Goal: Information Seeking & Learning: Check status

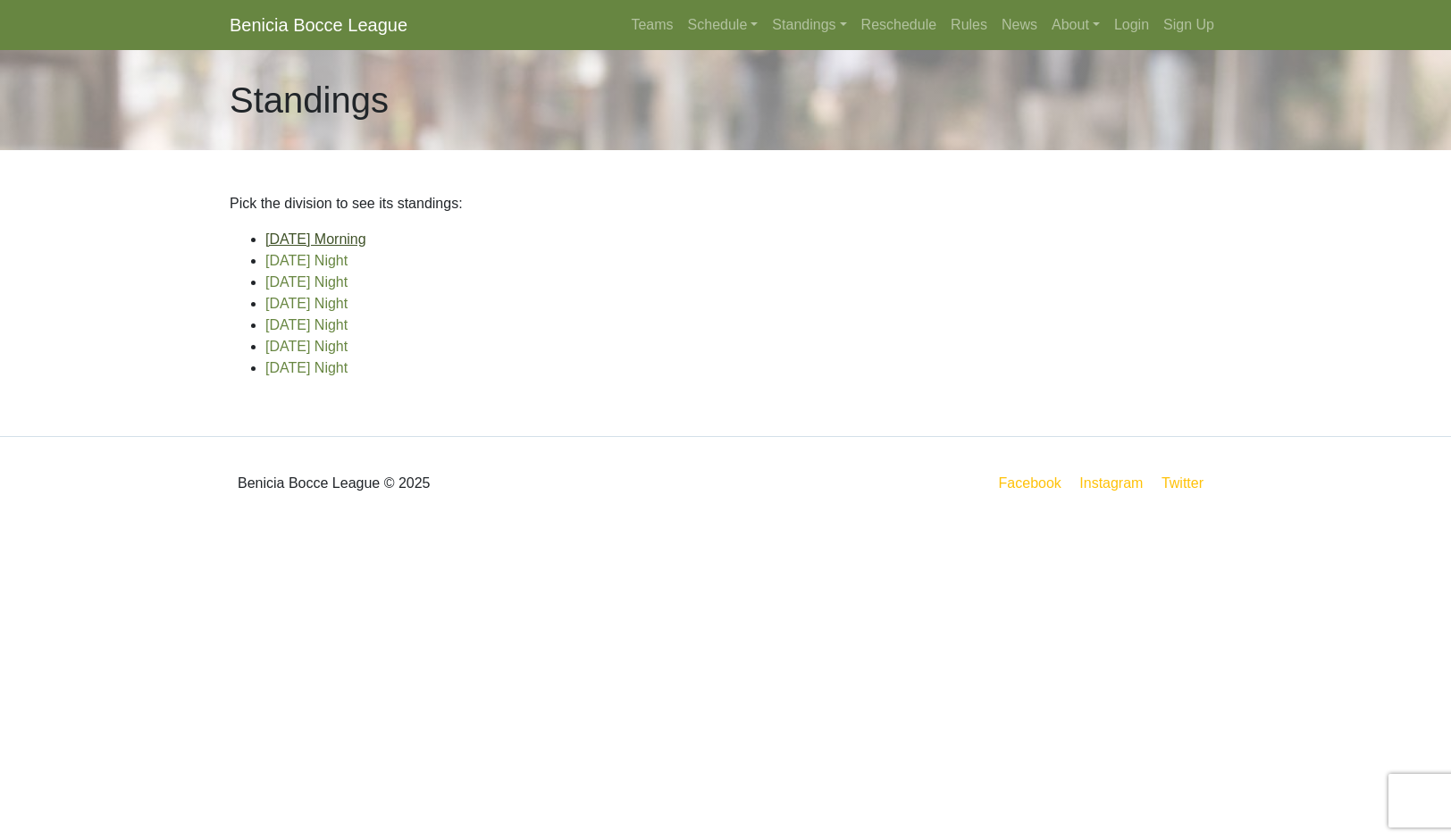
click at [366, 247] on link "[DATE] Morning" at bounding box center [316, 240] width 101 height 16
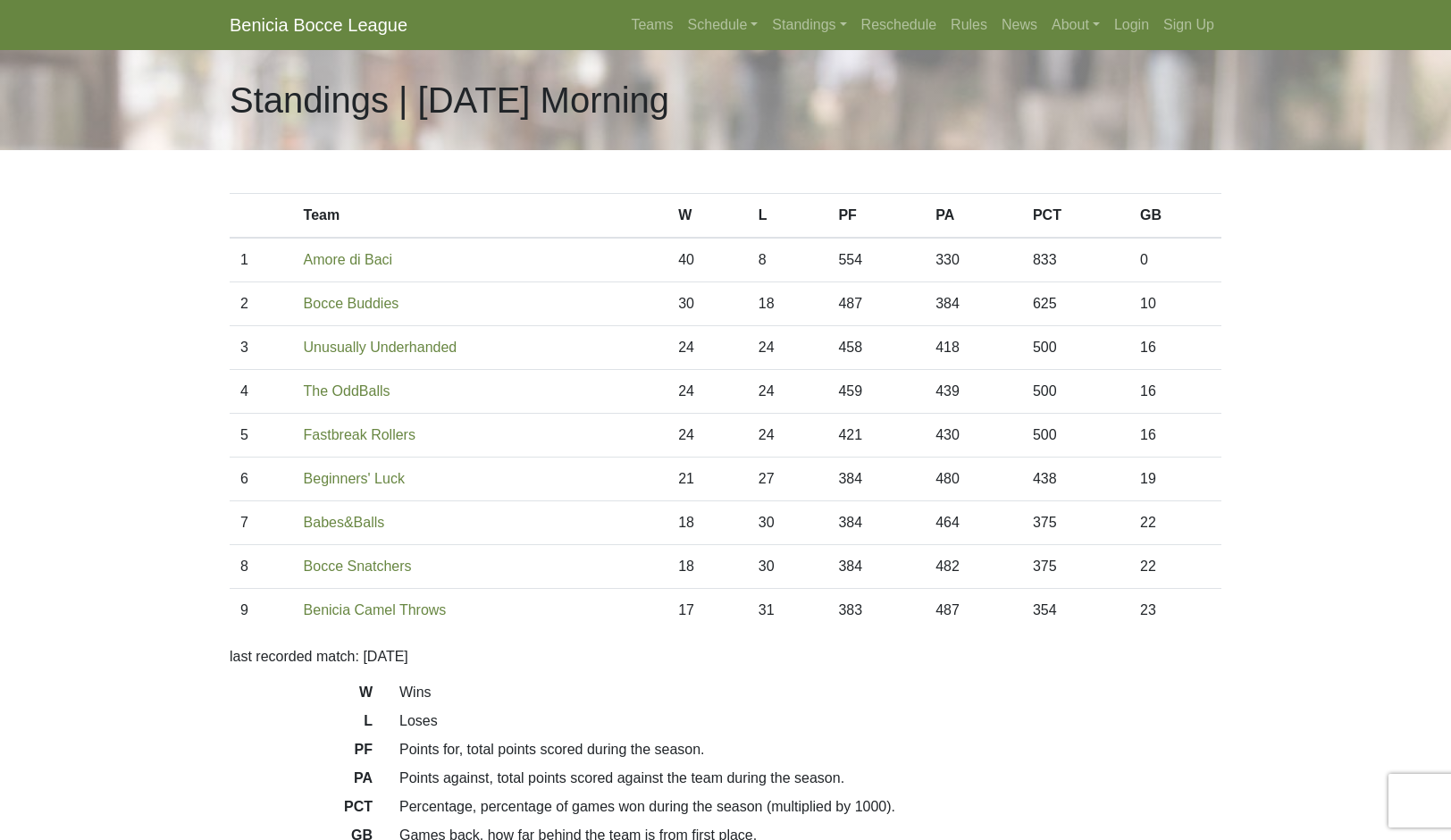
click at [821, 43] on link "Standings" at bounding box center [809, 24] width 89 height 36
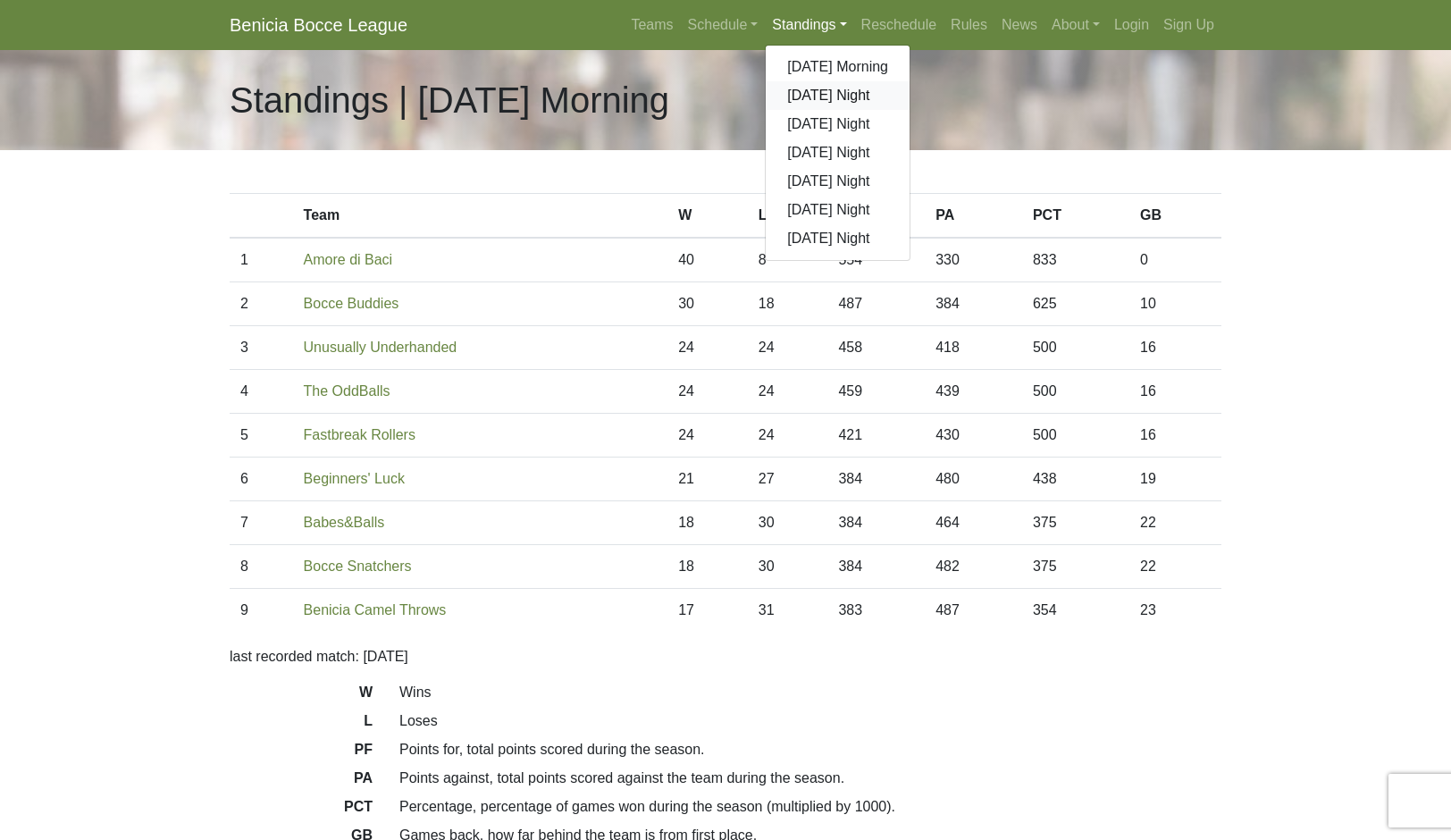
click at [910, 110] on link "[DATE] Night" at bounding box center [838, 95] width 144 height 28
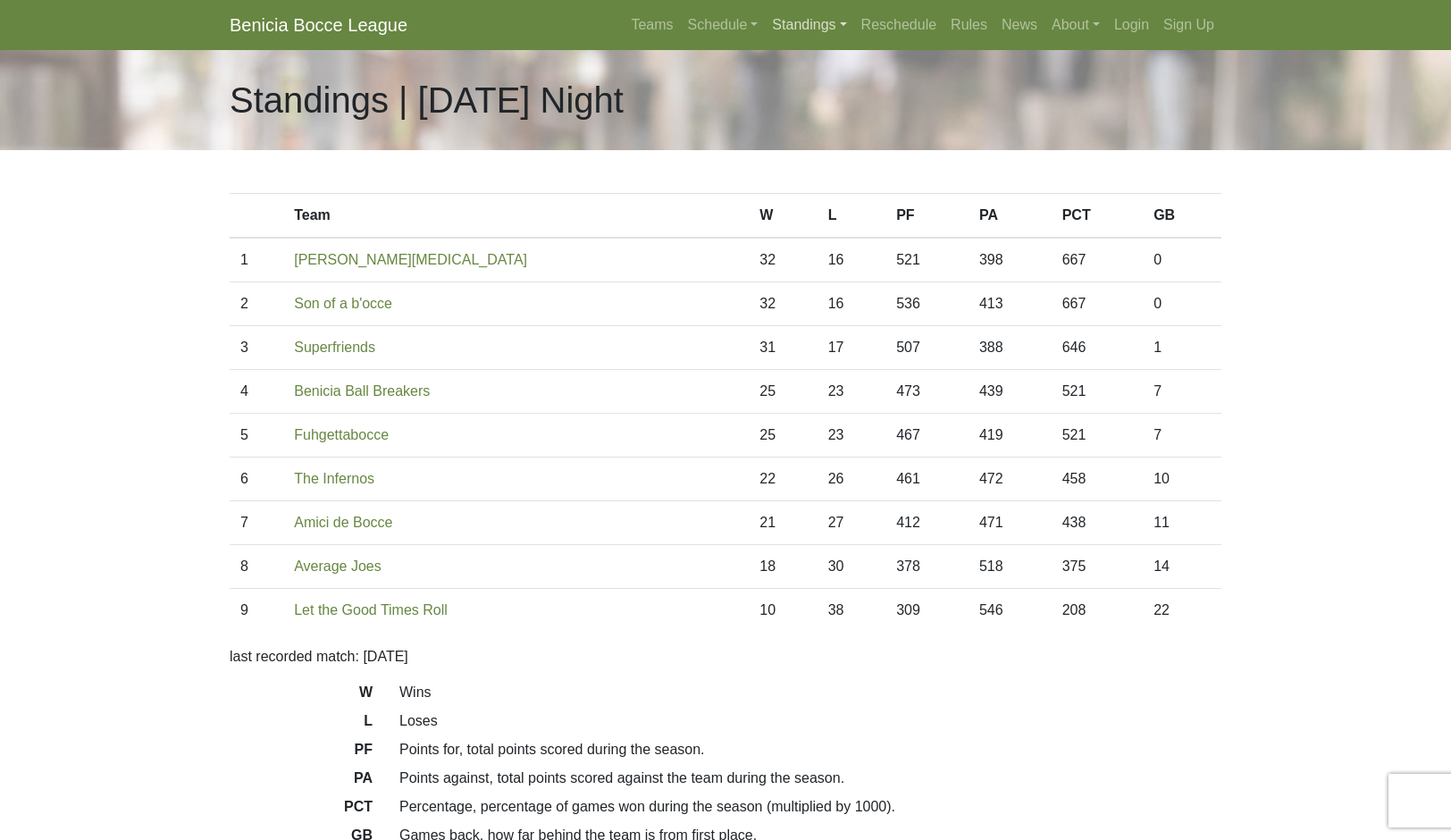
click at [854, 43] on link "Standings" at bounding box center [809, 24] width 89 height 36
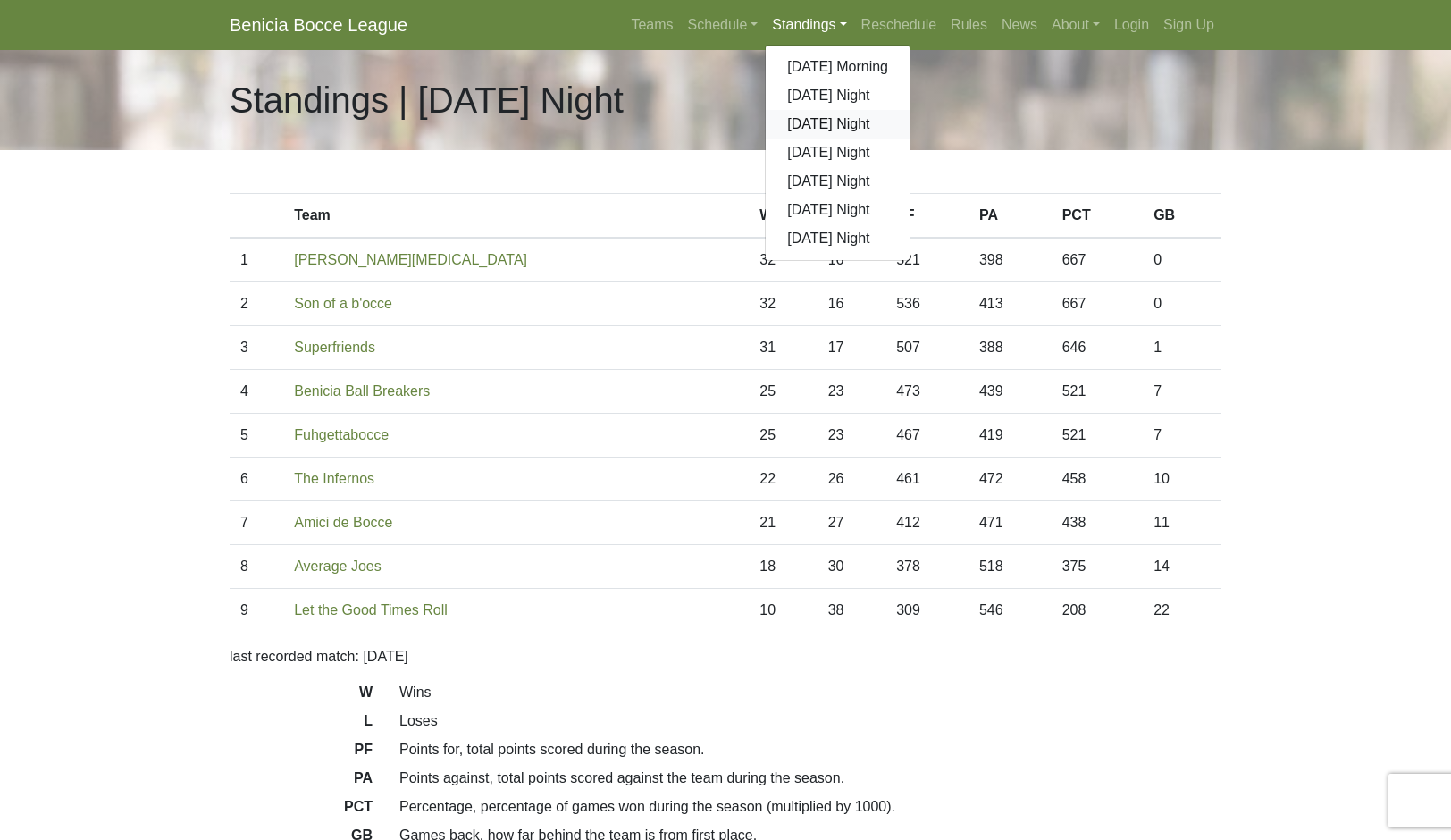
click at [910, 138] on link "[DATE] Night" at bounding box center [838, 124] width 144 height 28
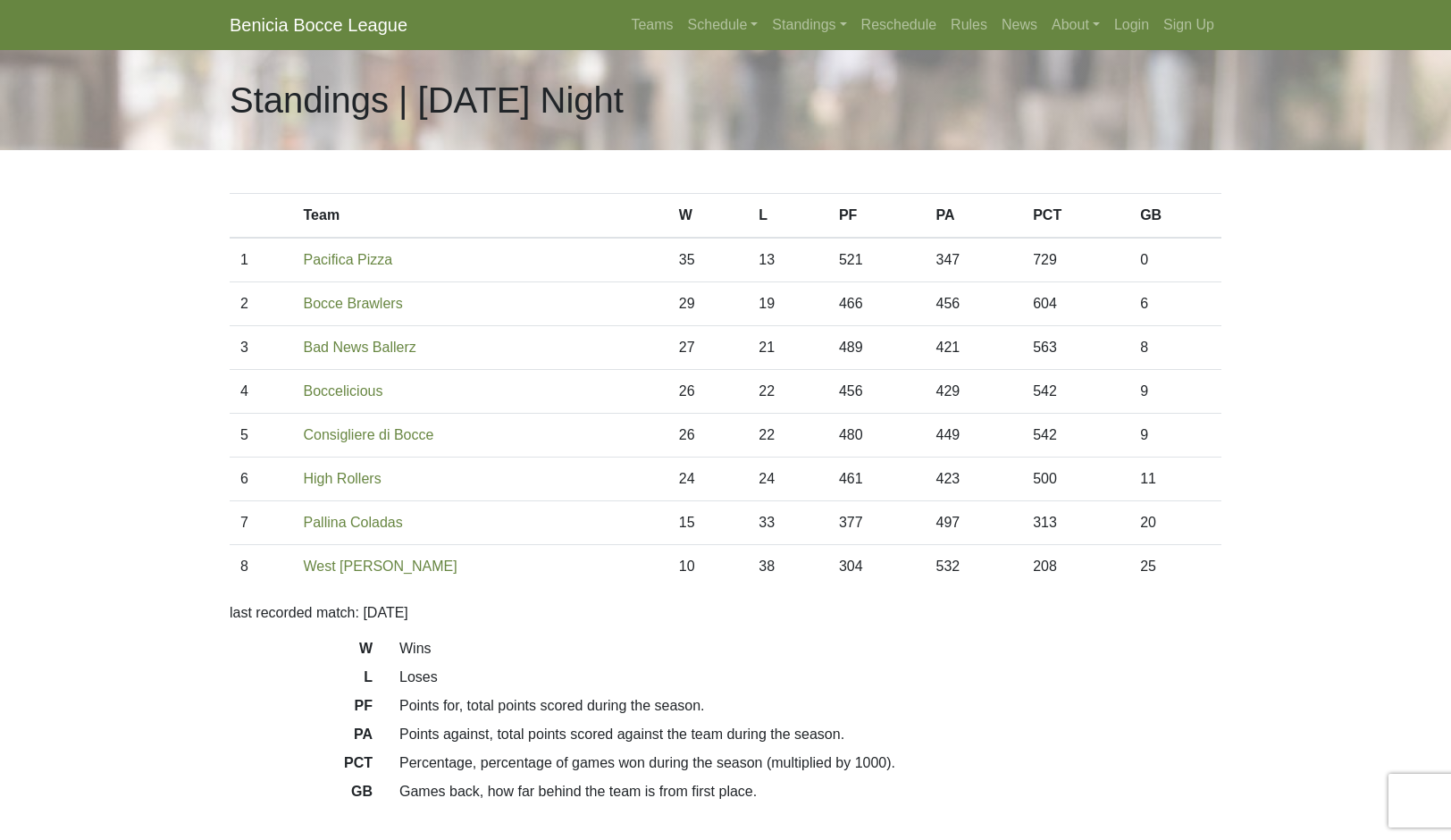
click at [854, 43] on link "Standings" at bounding box center [809, 24] width 89 height 36
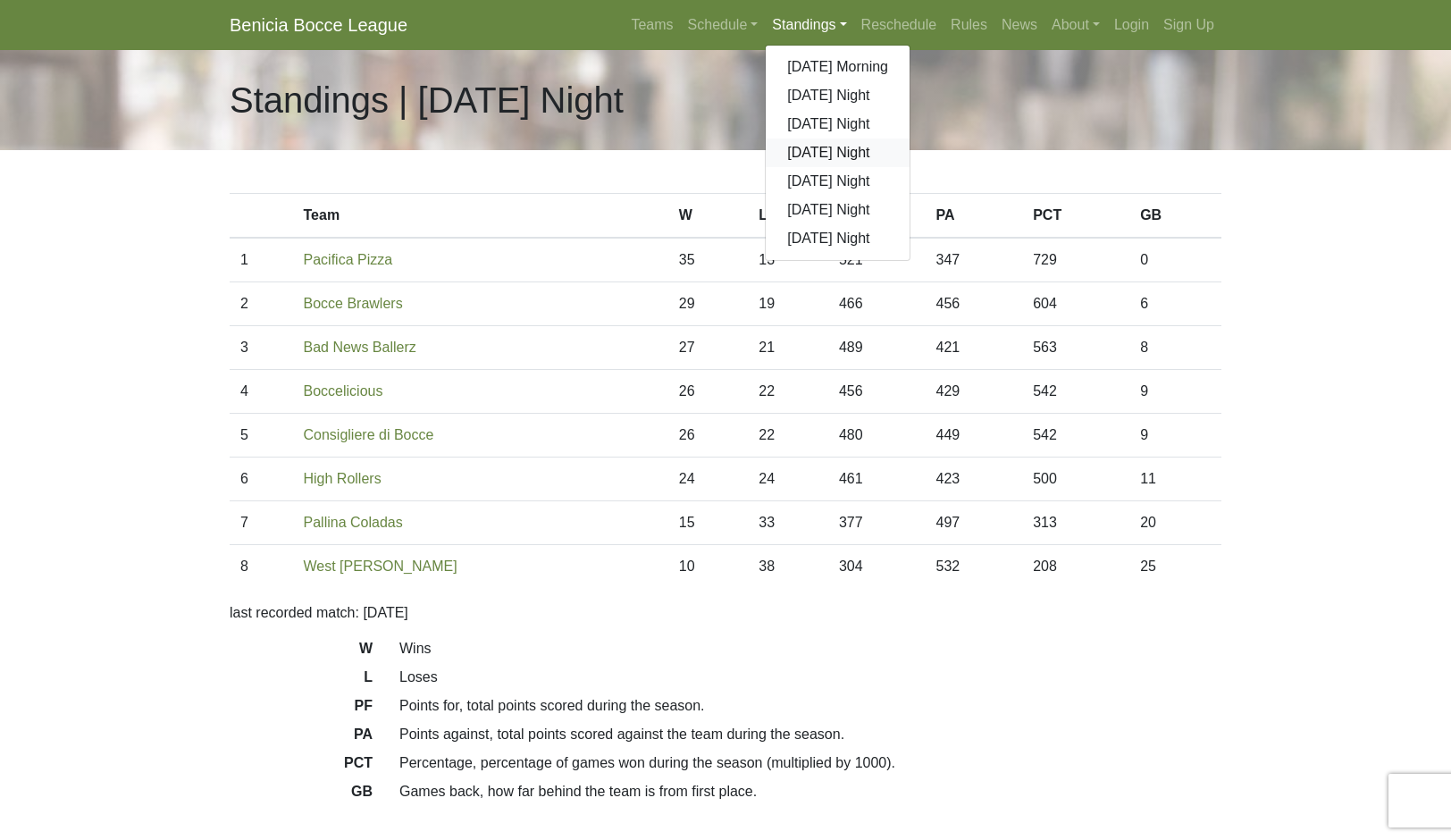
click at [910, 167] on link "[DATE] Night" at bounding box center [838, 152] width 144 height 28
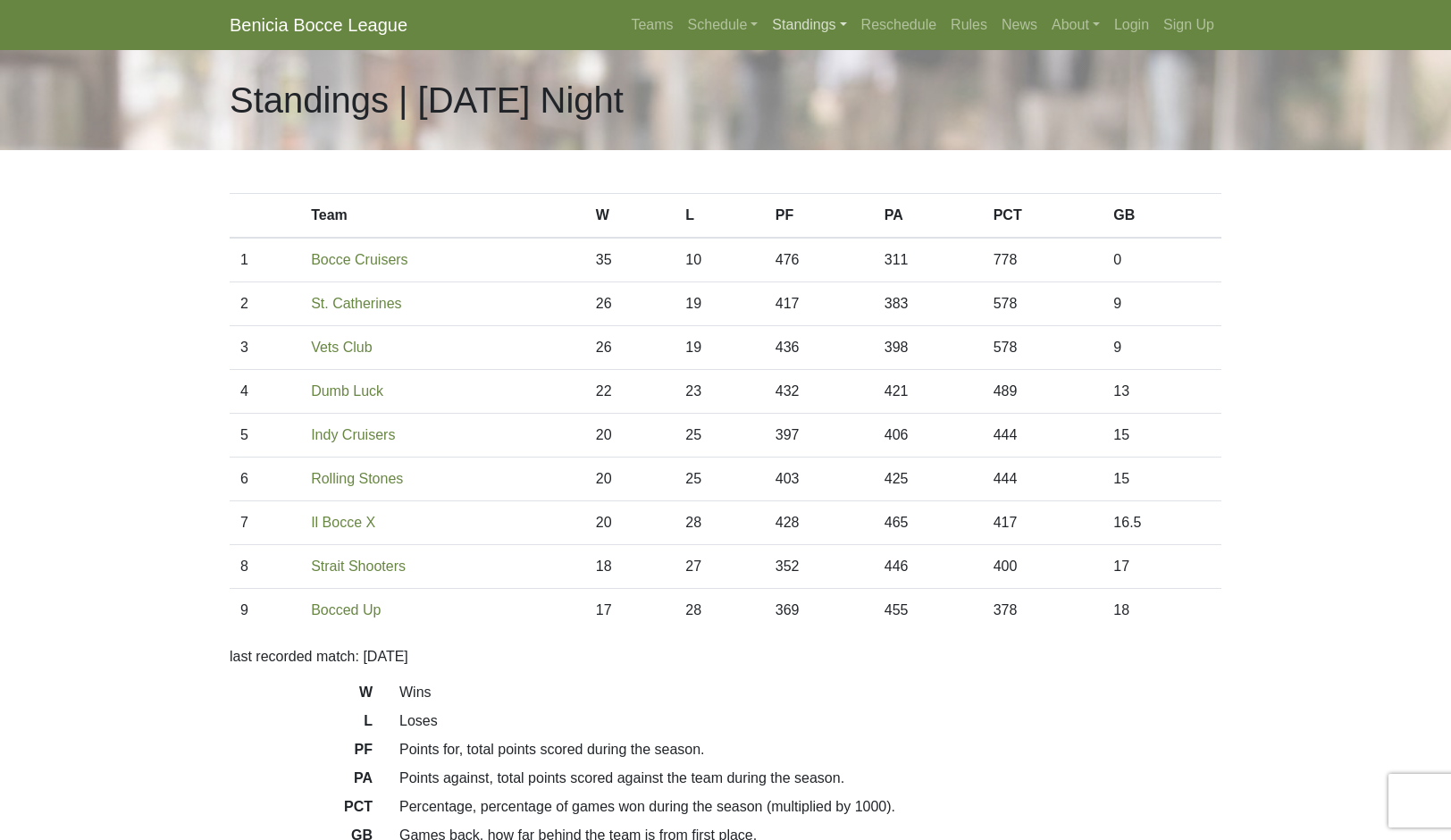
click at [854, 43] on link "Standings" at bounding box center [809, 24] width 89 height 36
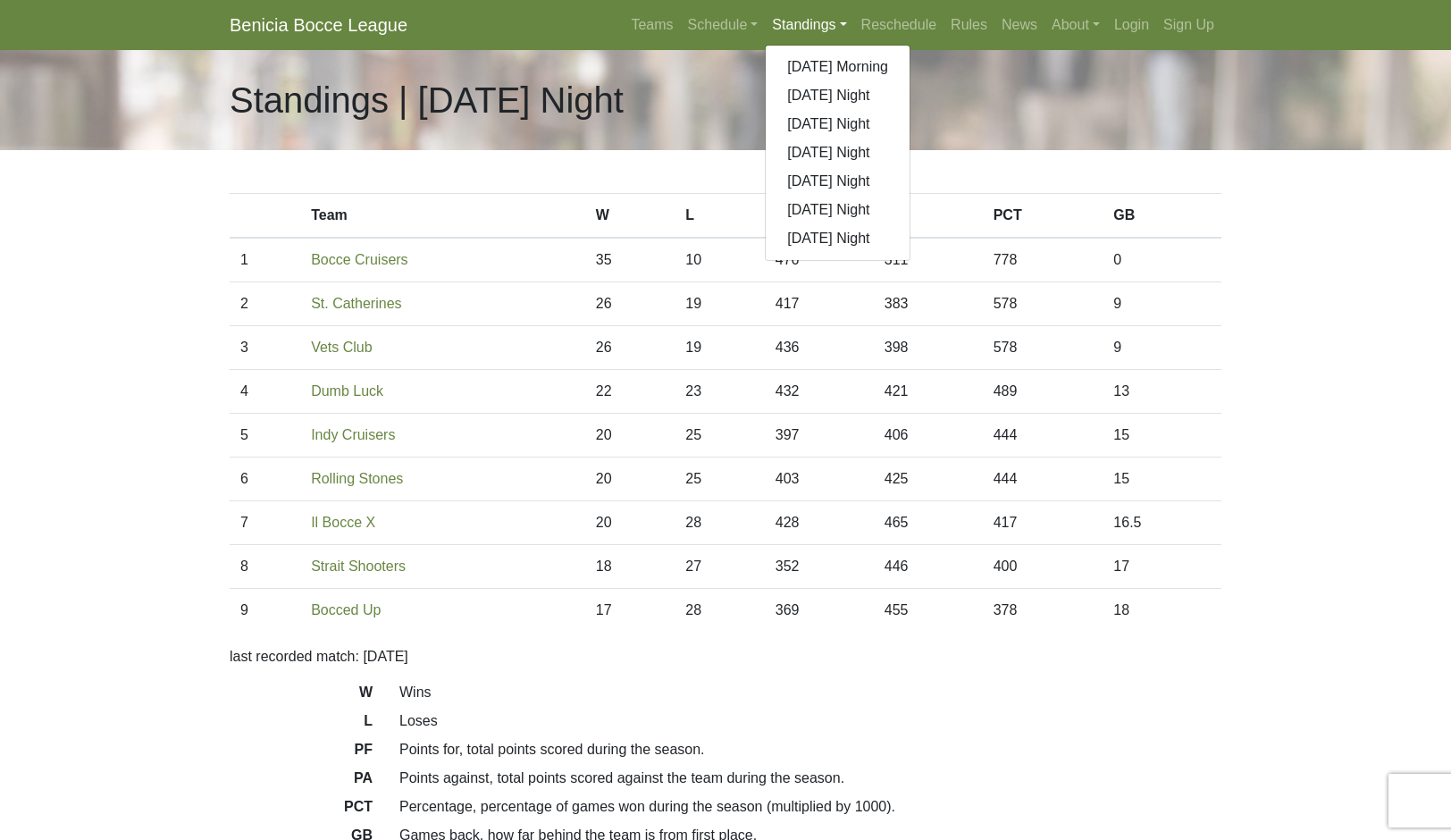
click at [910, 196] on link "[DATE] Night" at bounding box center [838, 180] width 144 height 28
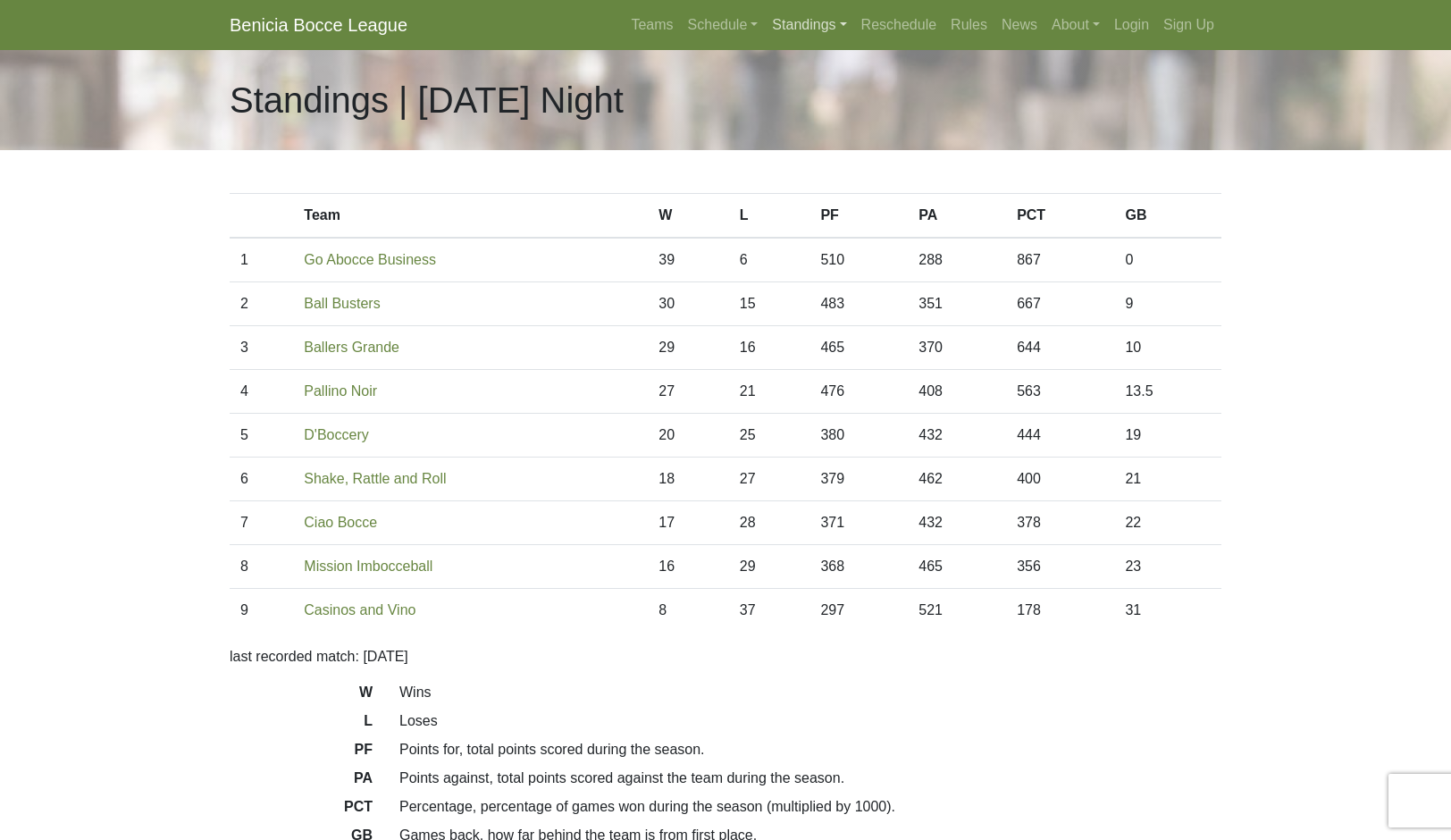
click at [854, 43] on link "Standings" at bounding box center [809, 24] width 89 height 36
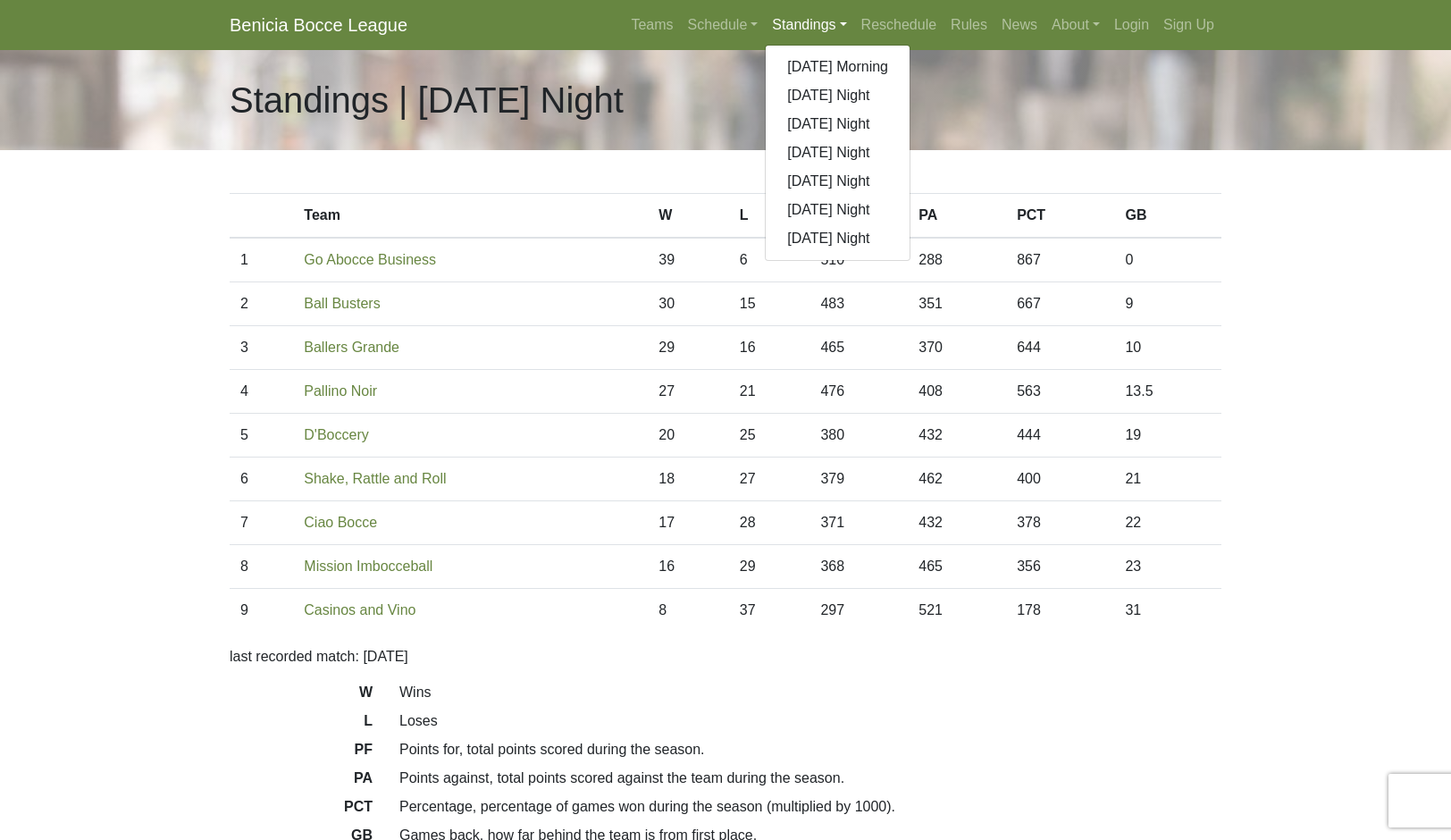
click at [910, 224] on link "[DATE] Night" at bounding box center [838, 210] width 144 height 28
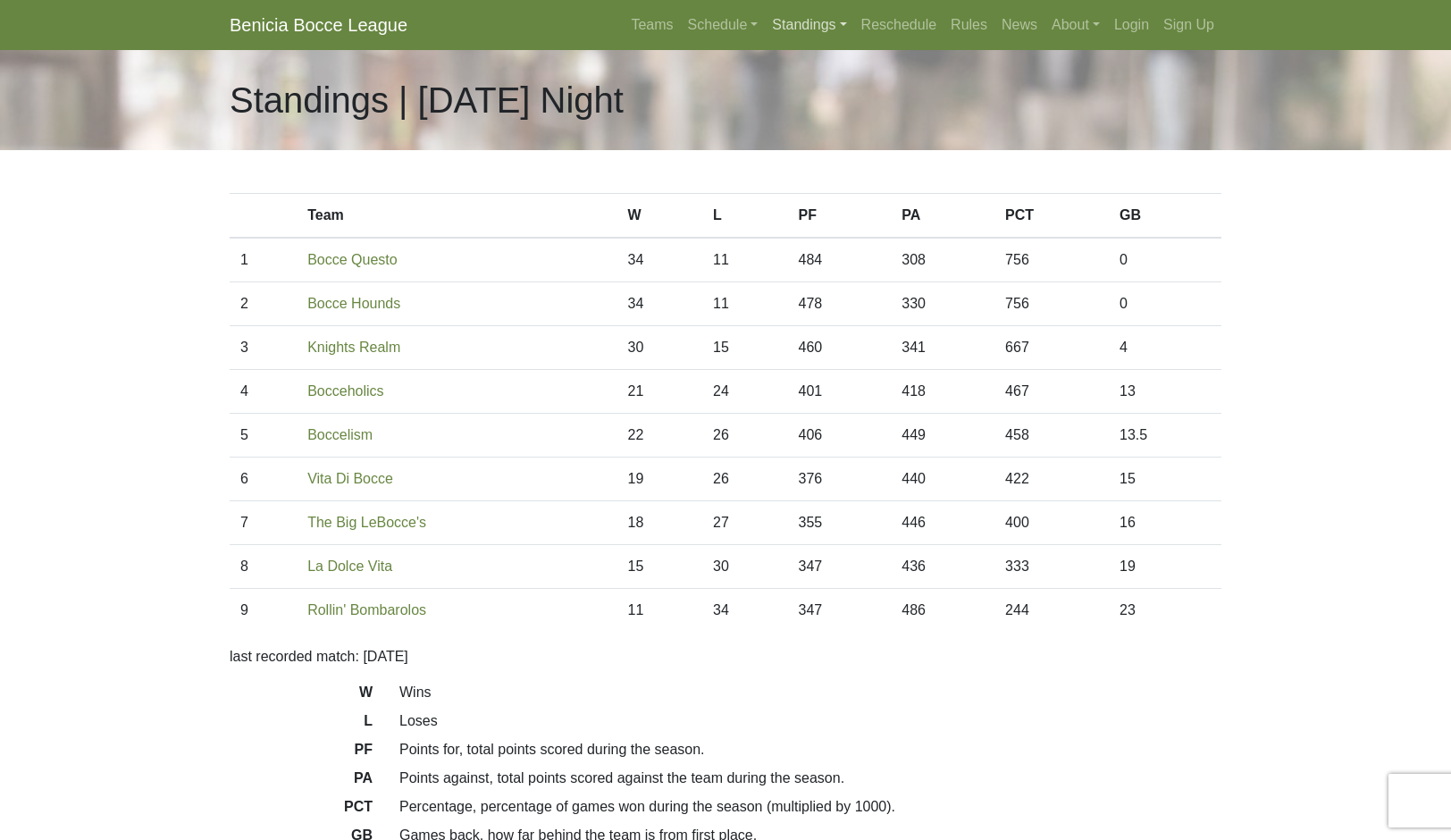
click at [854, 43] on link "Standings" at bounding box center [809, 24] width 89 height 36
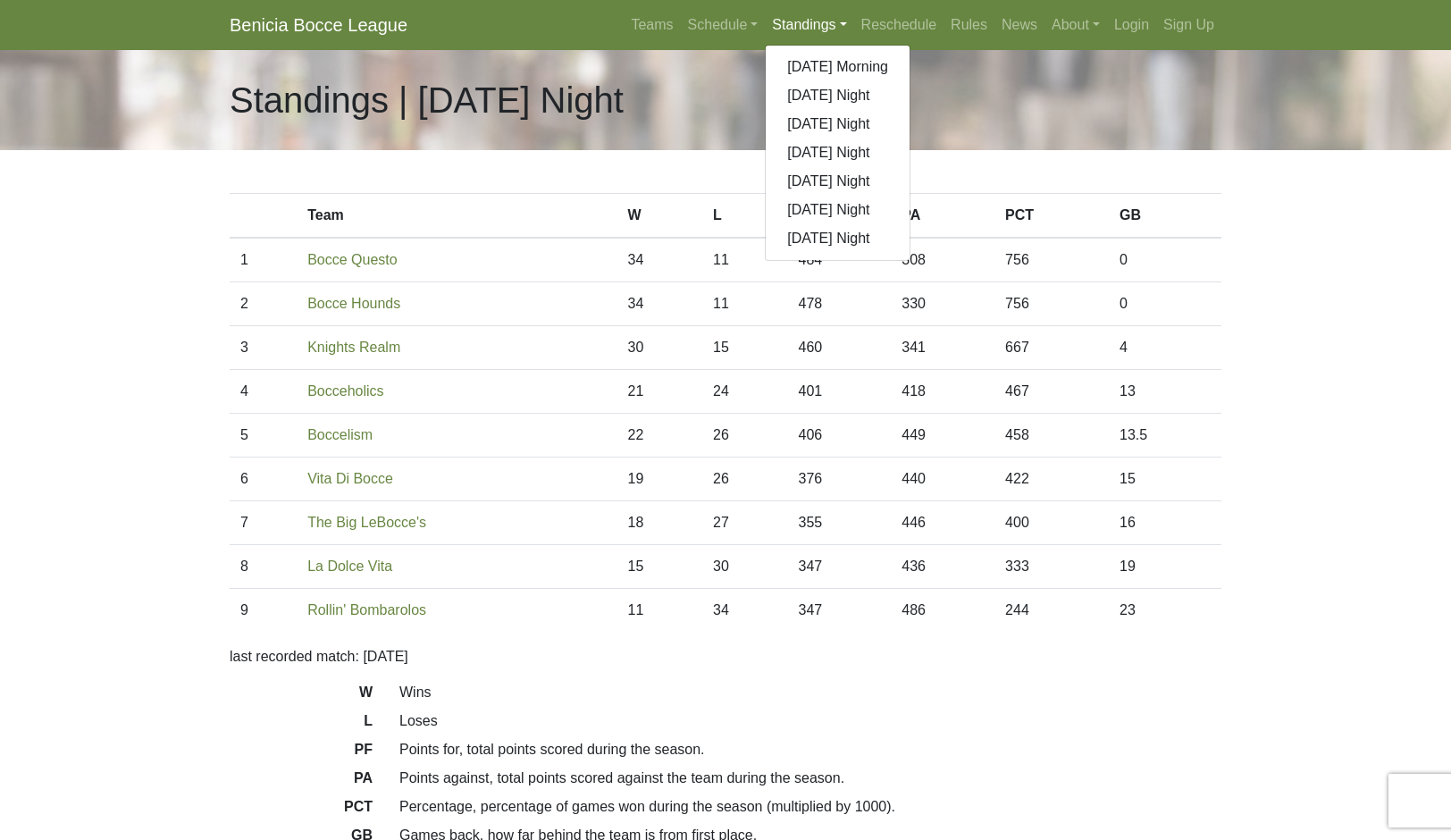
click at [910, 253] on link "[DATE] Night" at bounding box center [838, 238] width 144 height 28
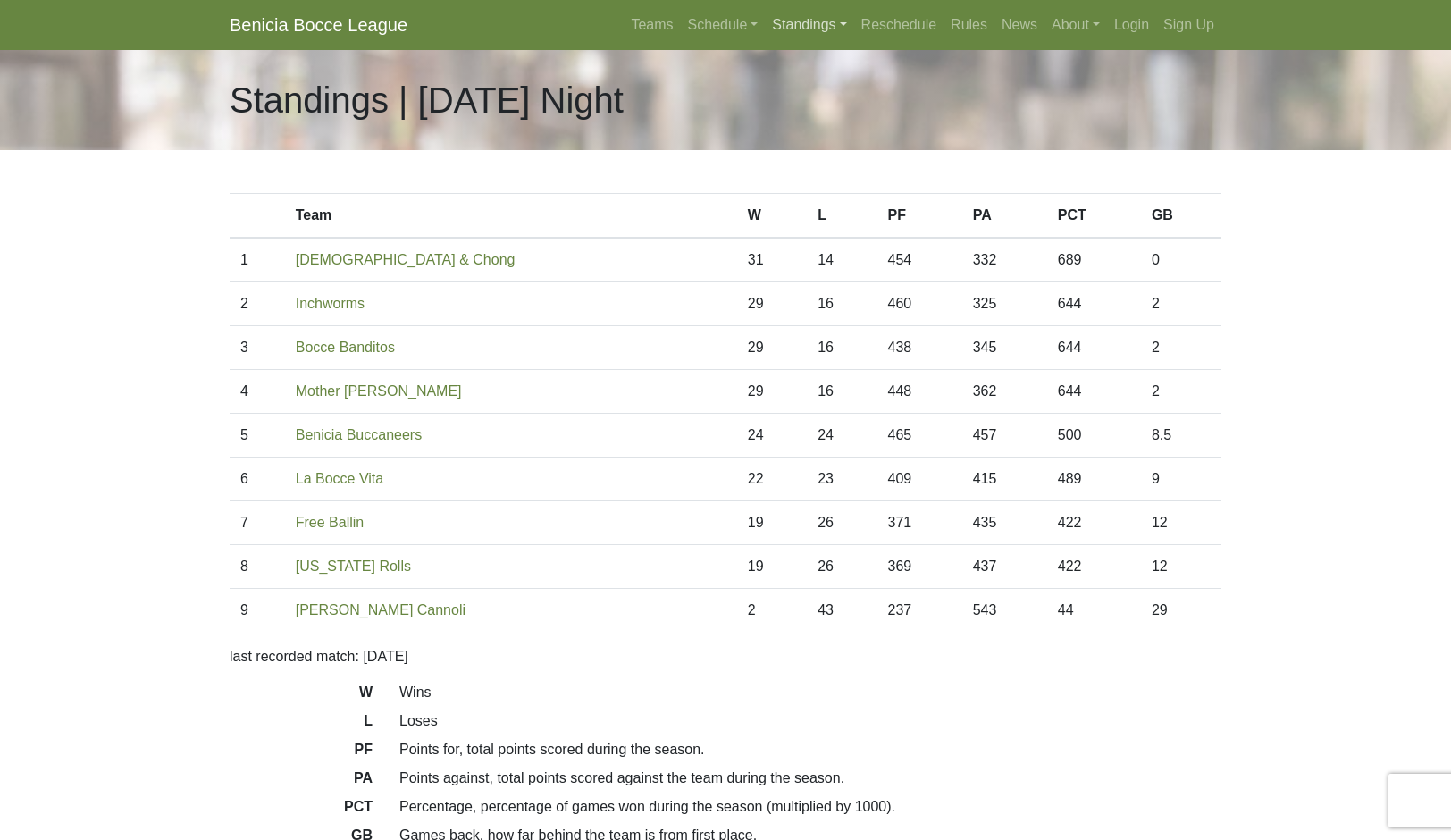
click at [841, 43] on link "Standings" at bounding box center [809, 24] width 89 height 36
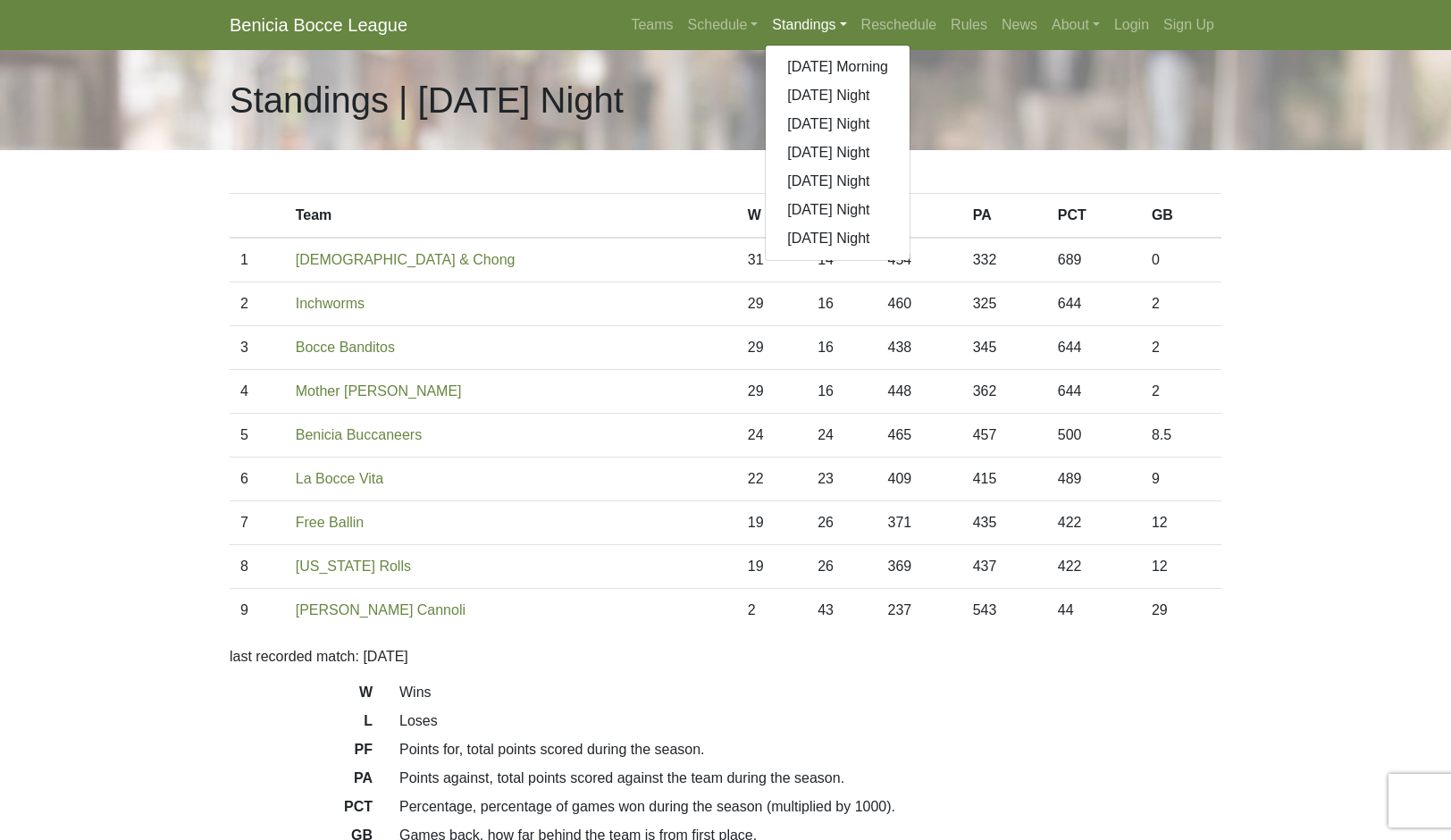
click at [910, 81] on link "[DATE] Morning" at bounding box center [838, 66] width 144 height 28
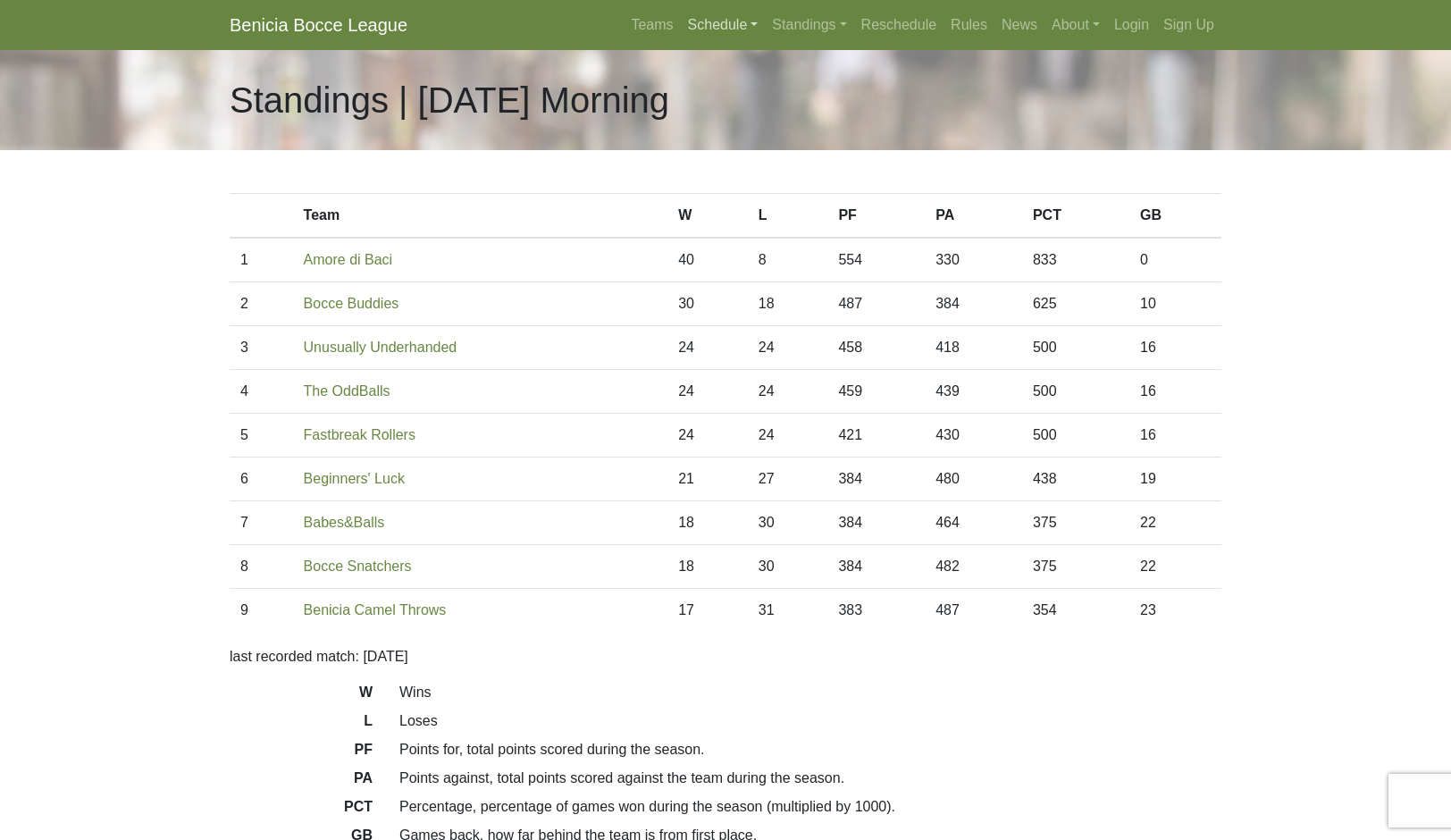
click at [710, 36] on link "Schedule" at bounding box center [723, 24] width 85 height 36
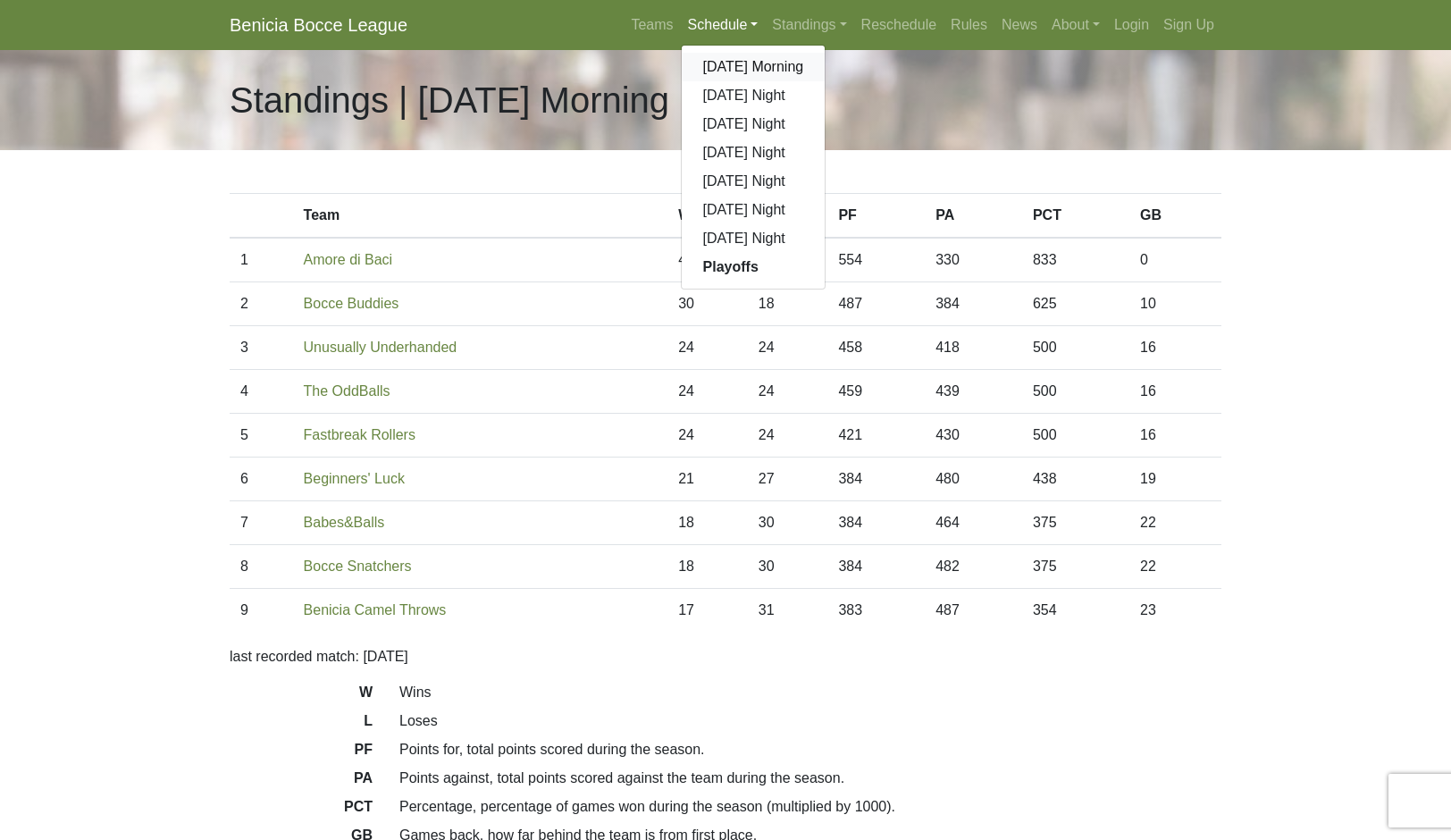
click at [813, 81] on link "[DATE] Morning" at bounding box center [754, 66] width 144 height 28
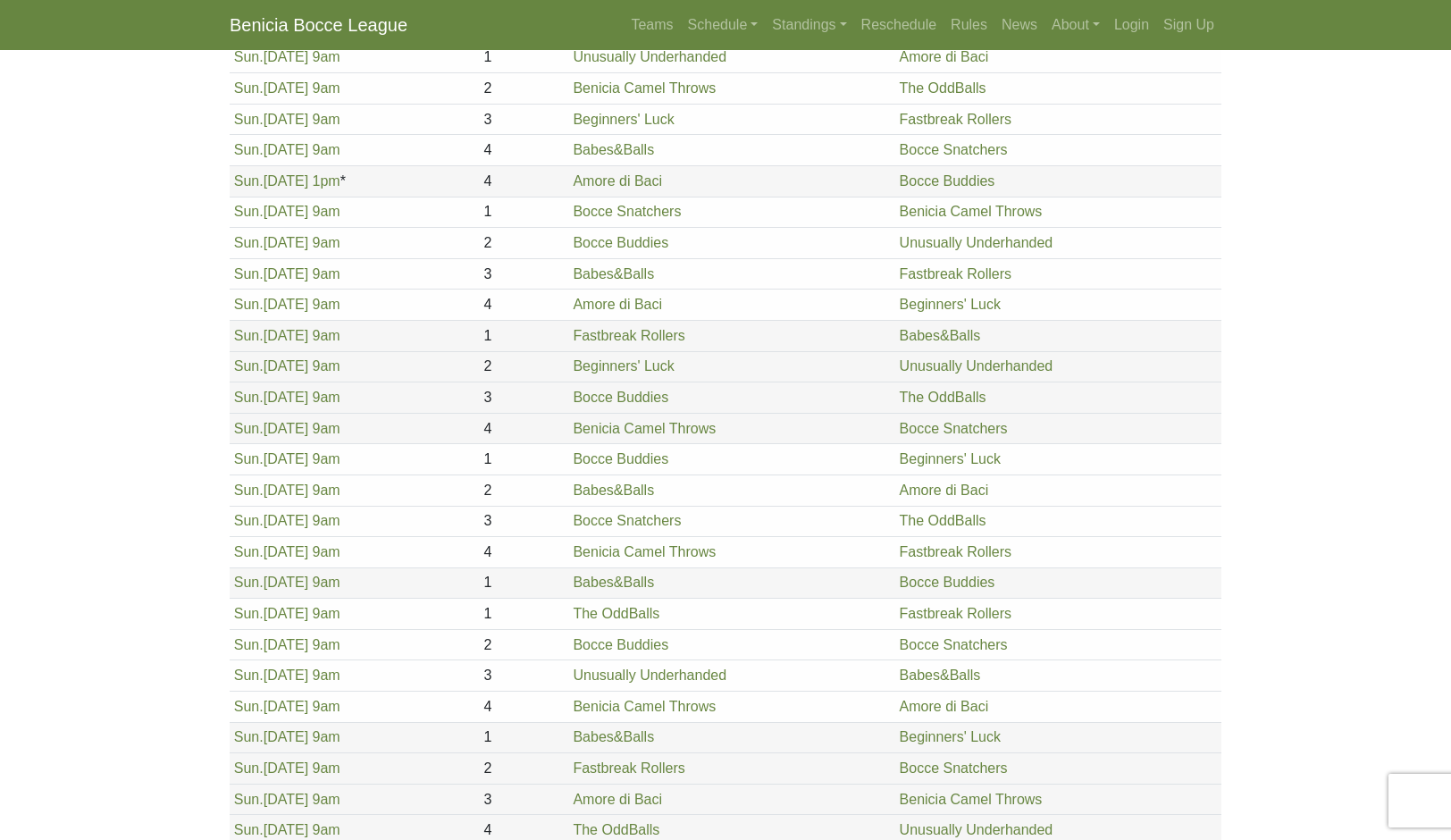
scroll to position [0, 9]
